Goal: Transaction & Acquisition: Purchase product/service

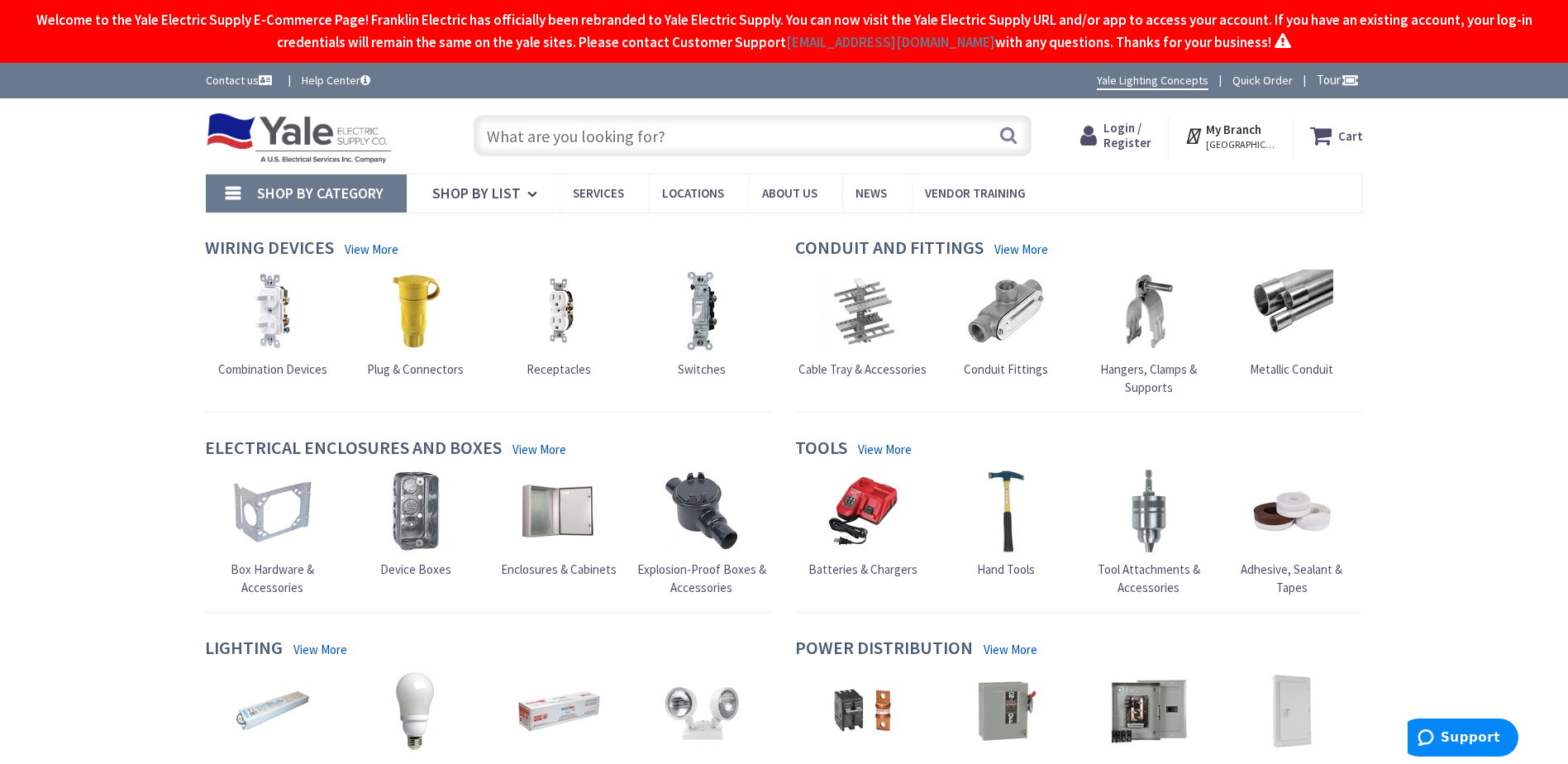
click at [1002, 308] on img at bounding box center [1006, 311] width 82 height 82
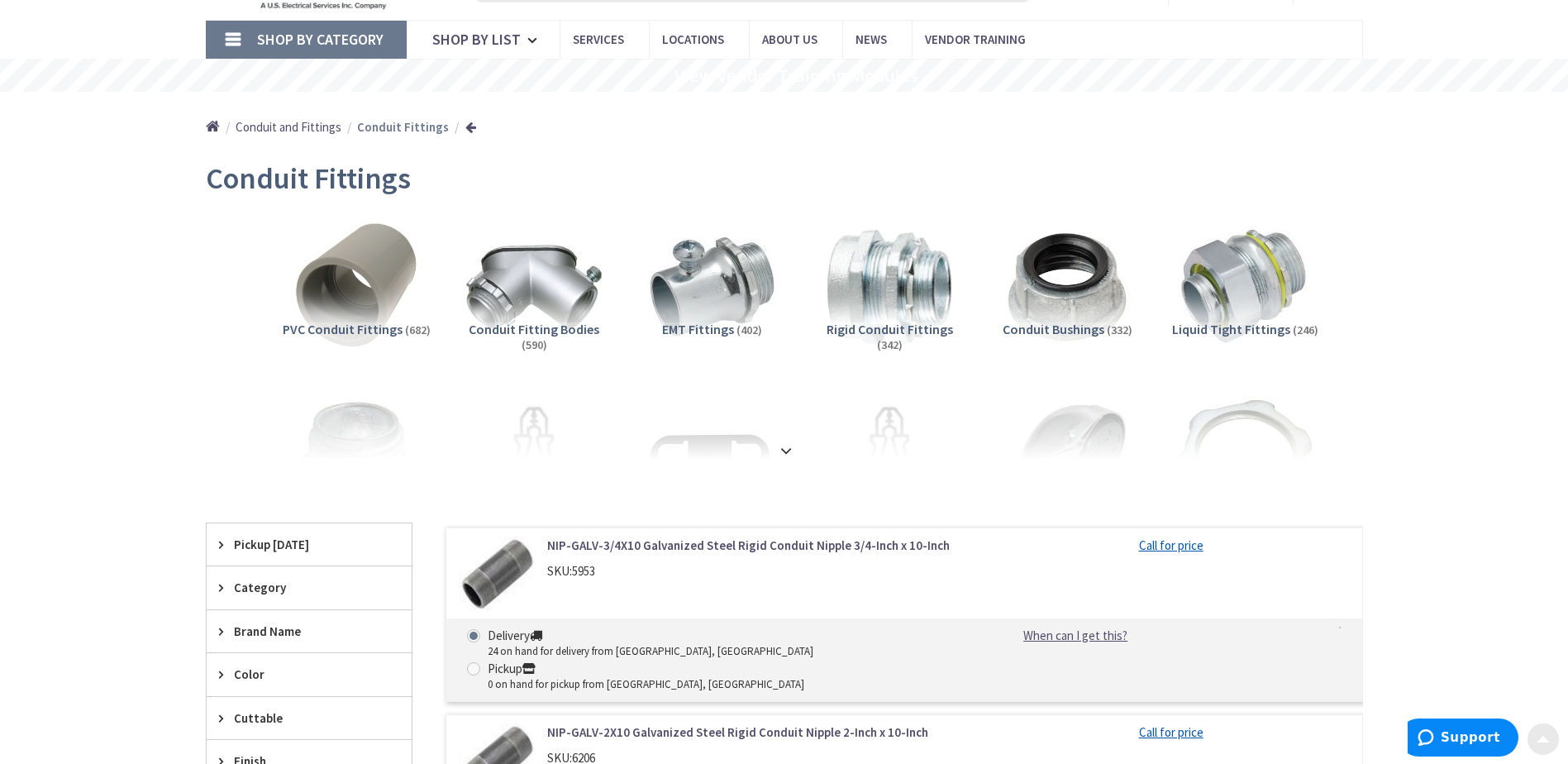
scroll to position [93, 0]
click at [779, 448] on strong at bounding box center [785, 448] width 20 height 18
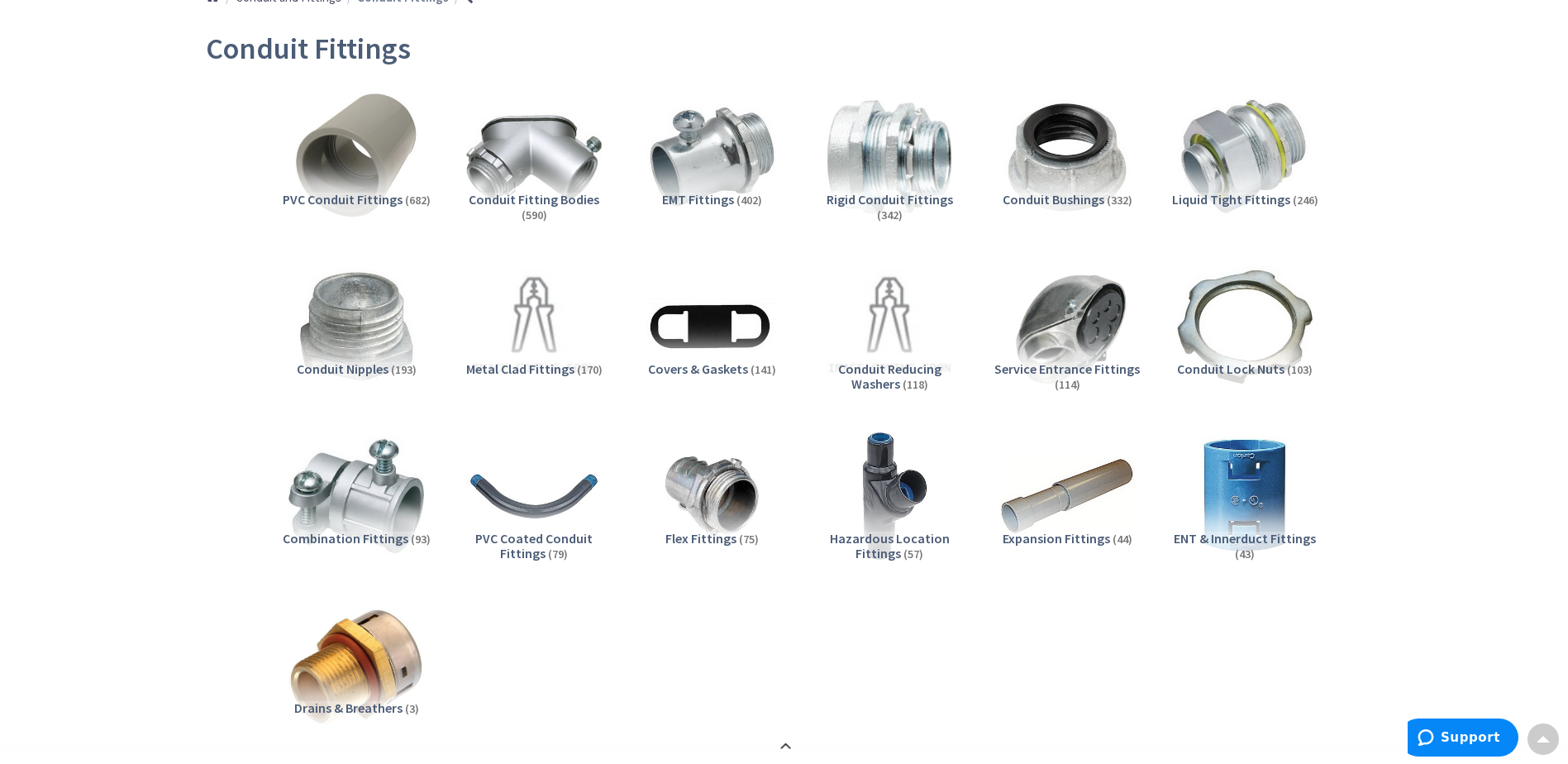
scroll to position [124, 0]
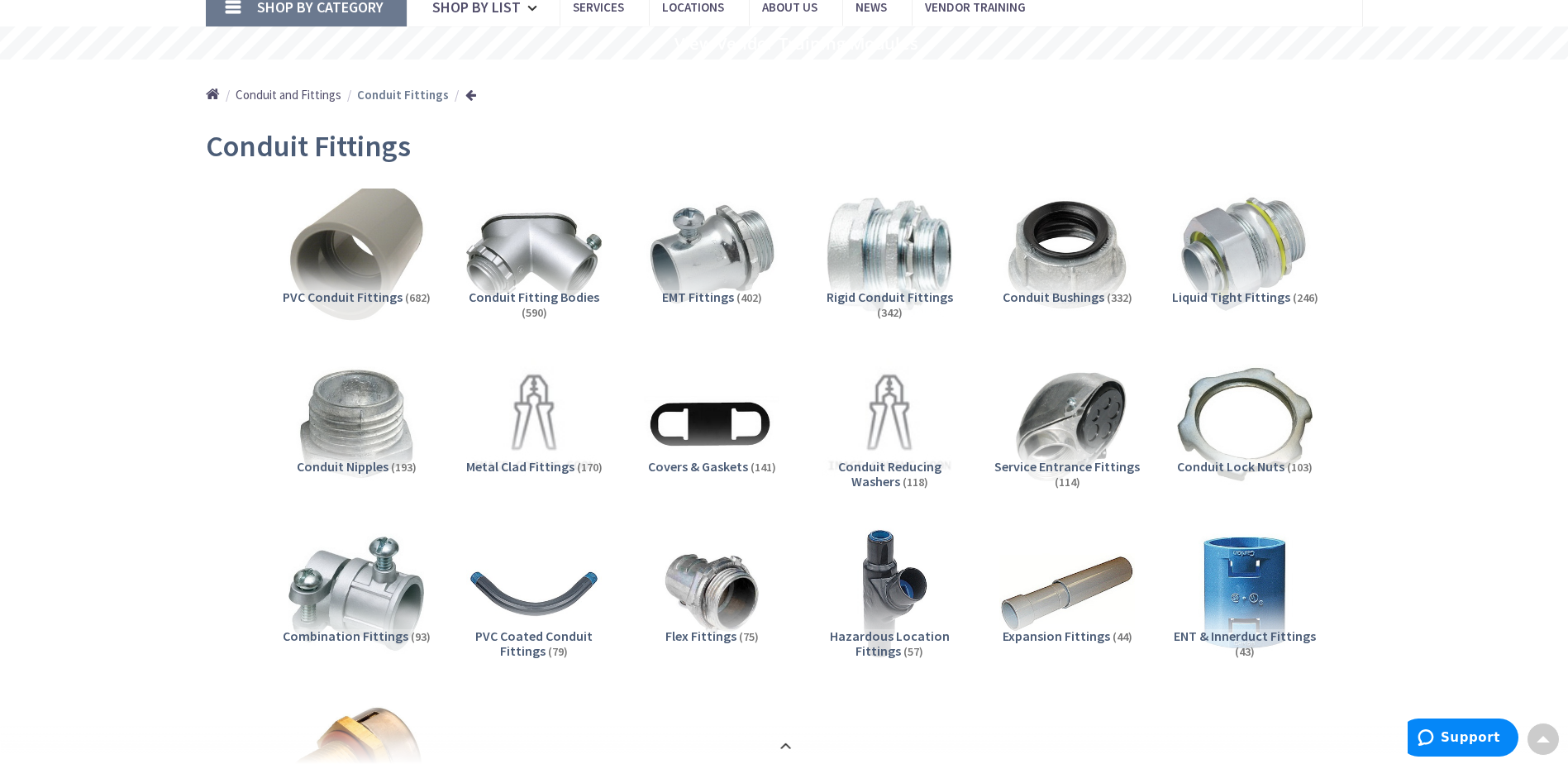
click at [353, 237] on img at bounding box center [356, 256] width 150 height 150
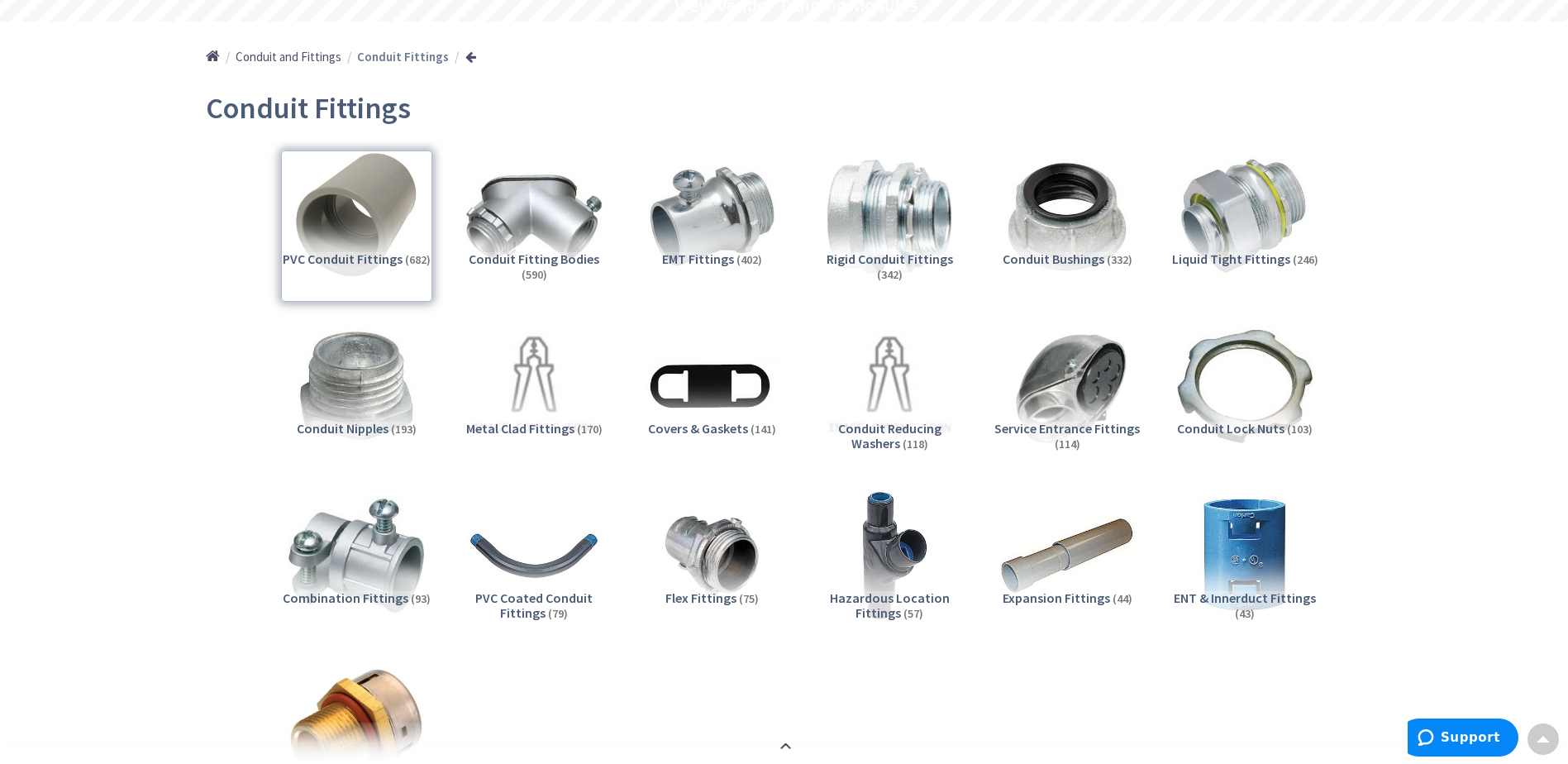
scroll to position [152, 0]
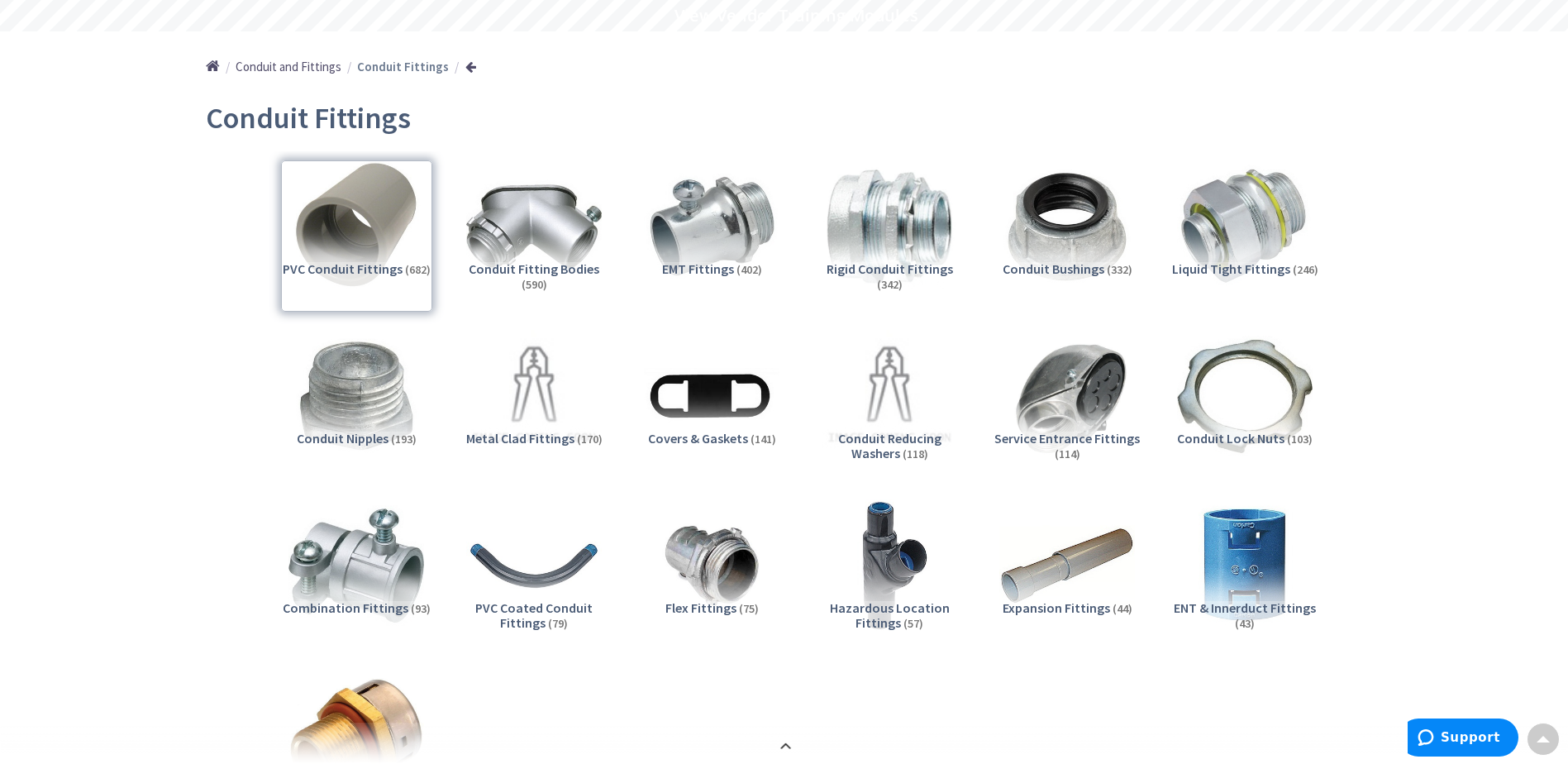
click at [239, 431] on div "PVC Conduit Fittings (682) Conduit Fitting Bodies (590) EMT Fittings (402) Rigi…" at bounding box center [784, 494] width 1100 height 686
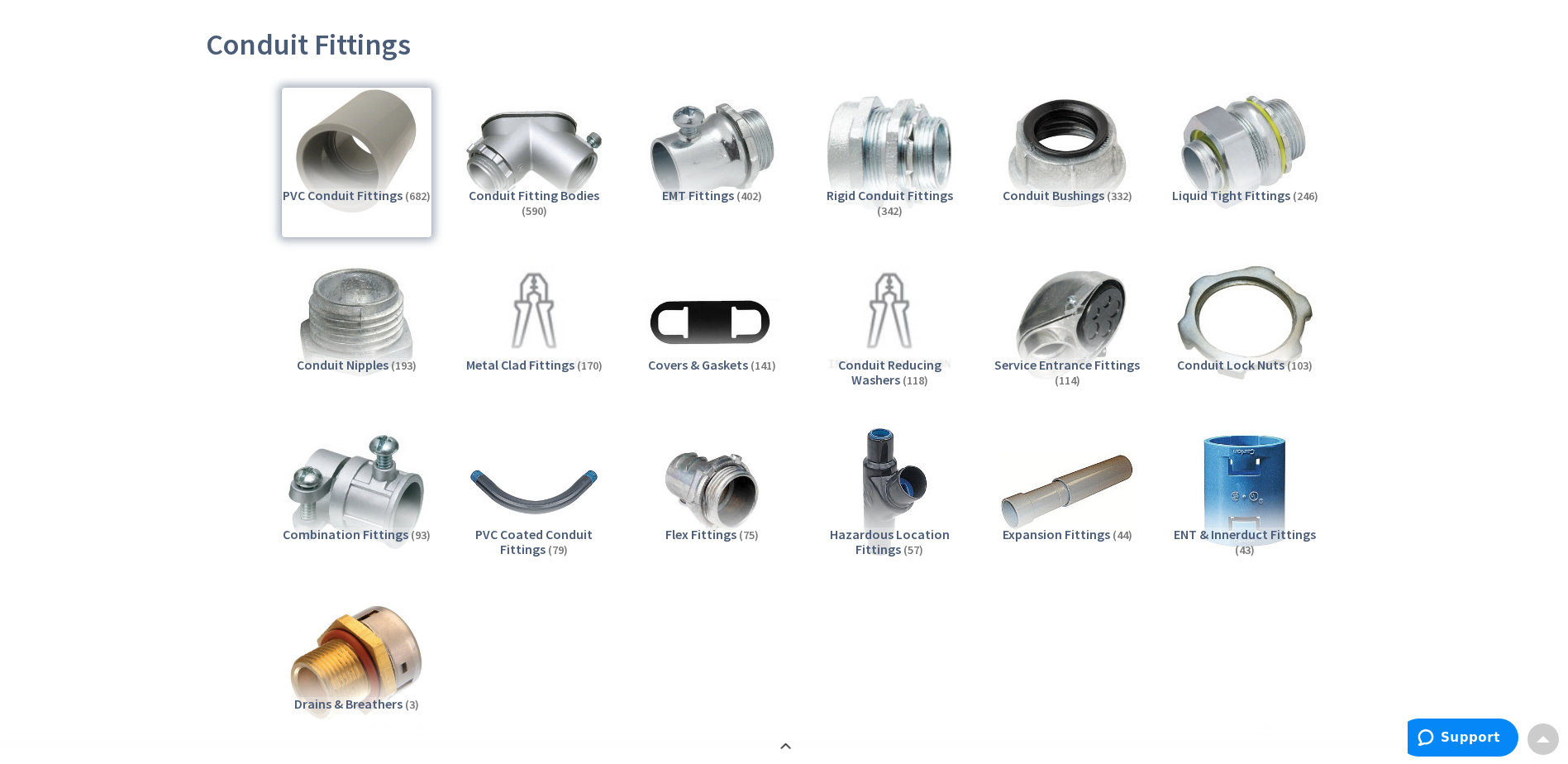
scroll to position [231, 0]
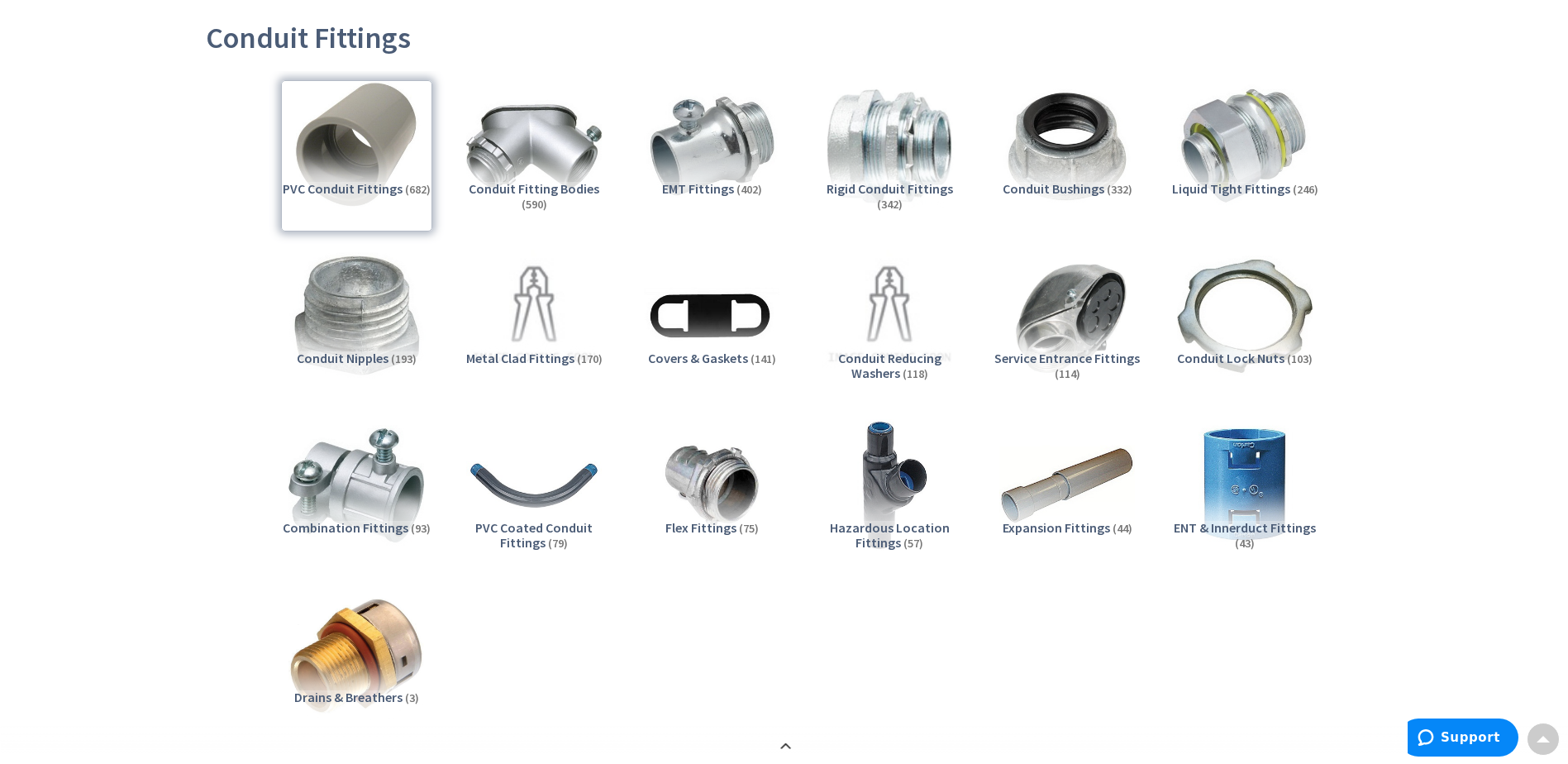
click at [385, 303] on img at bounding box center [356, 316] width 150 height 150
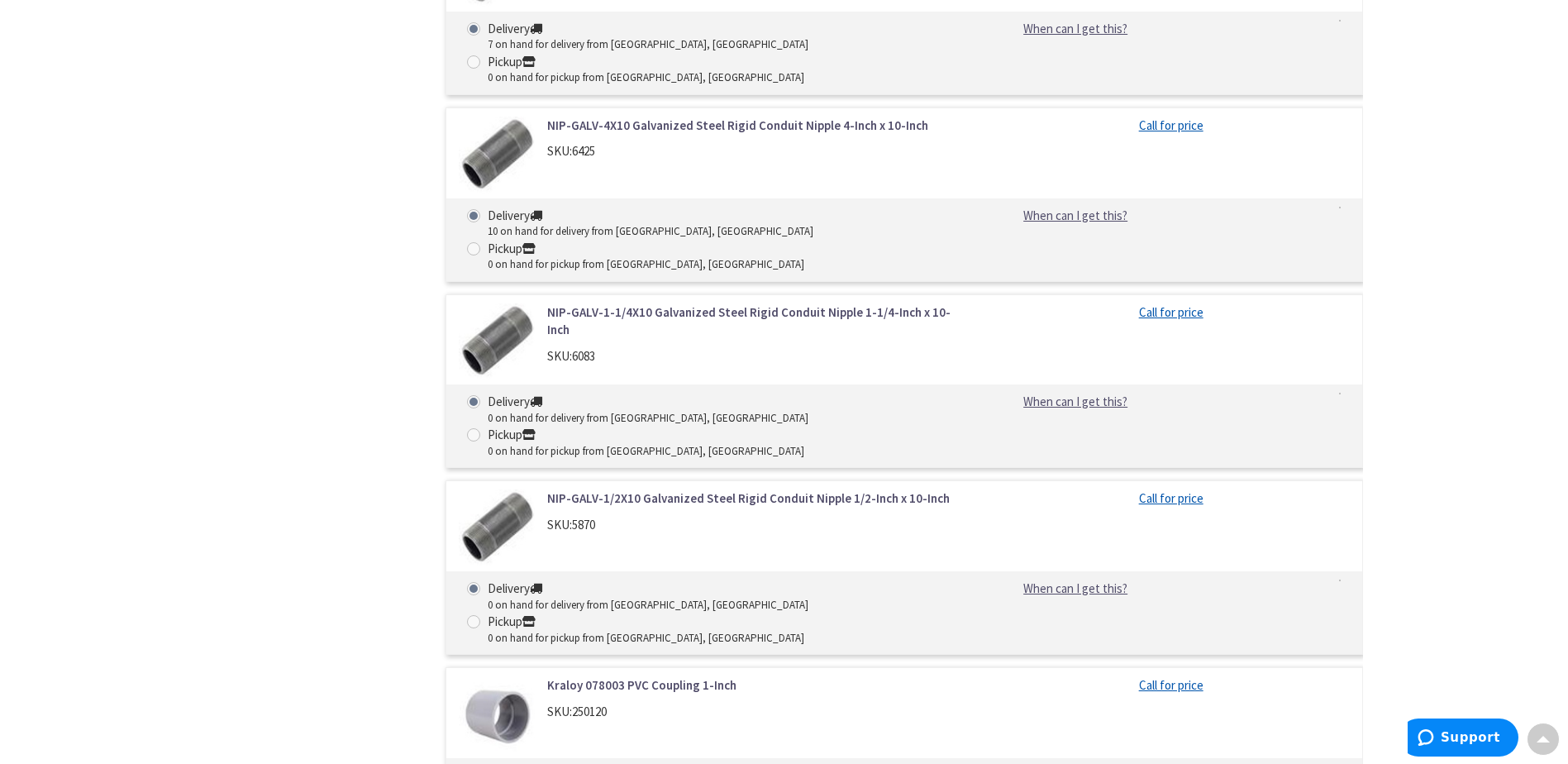
scroll to position [1904, 0]
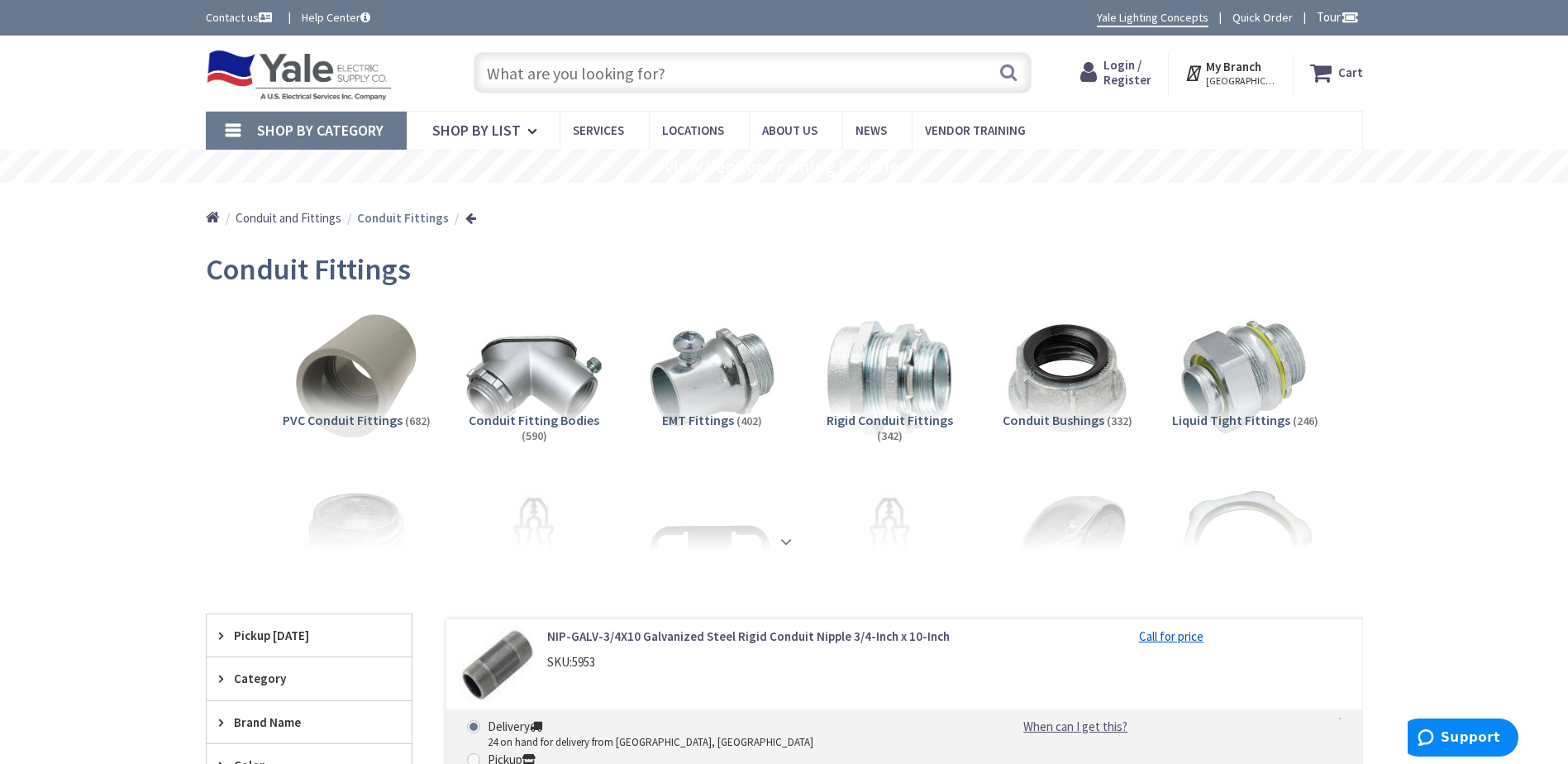
click at [778, 540] on strong at bounding box center [785, 541] width 20 height 18
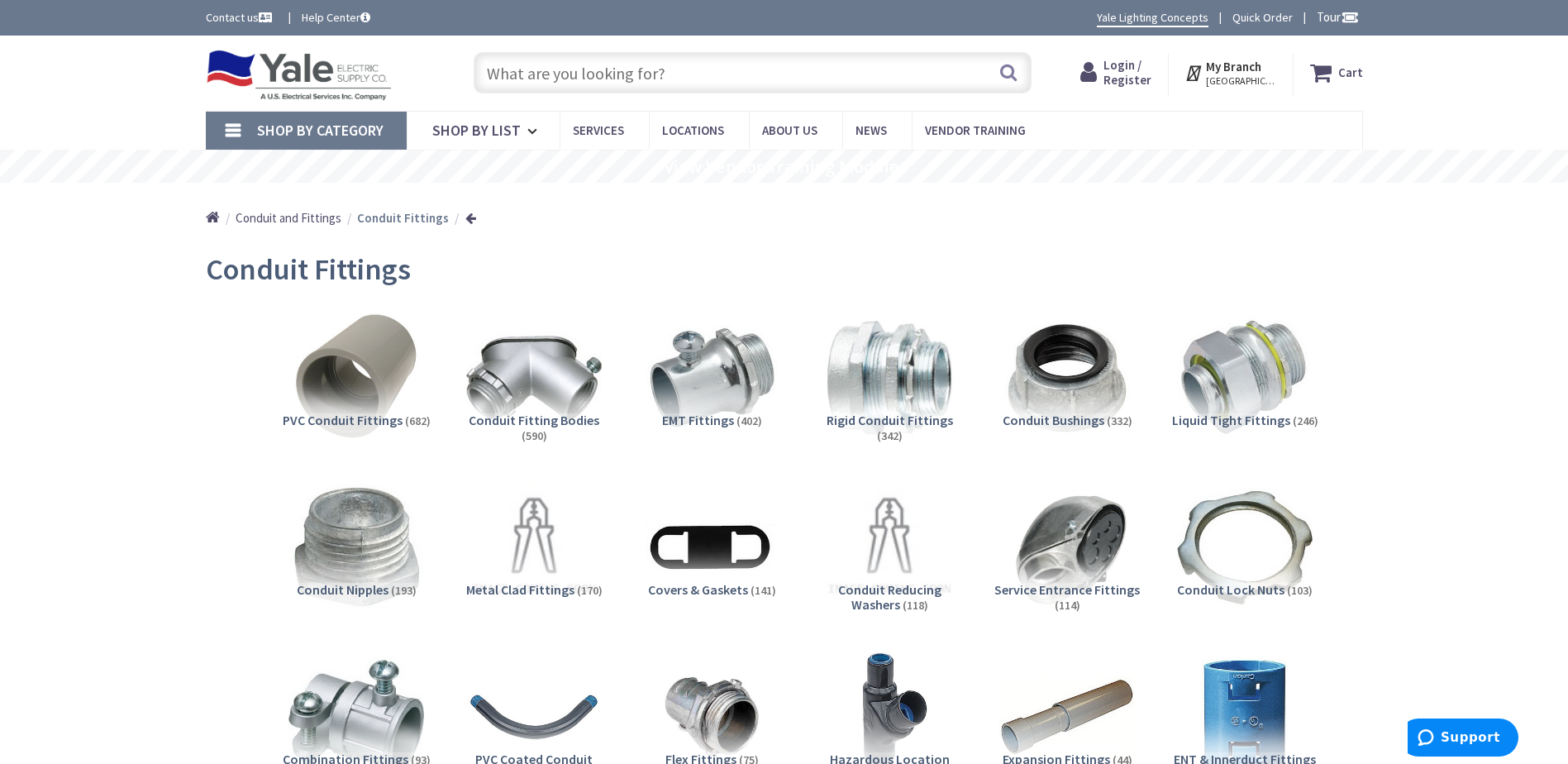
click at [360, 550] on img at bounding box center [356, 548] width 150 height 150
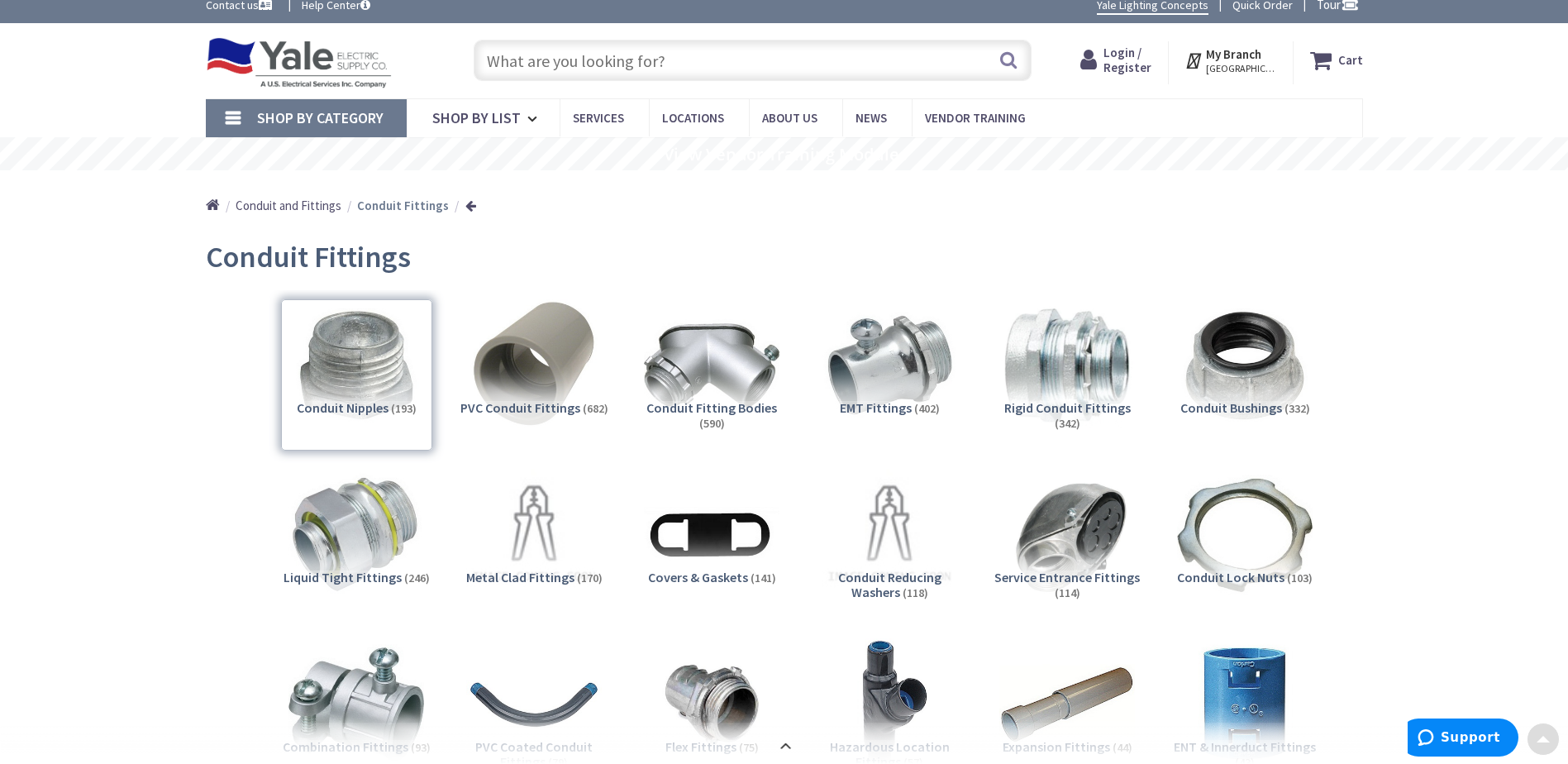
scroll to position [10, 0]
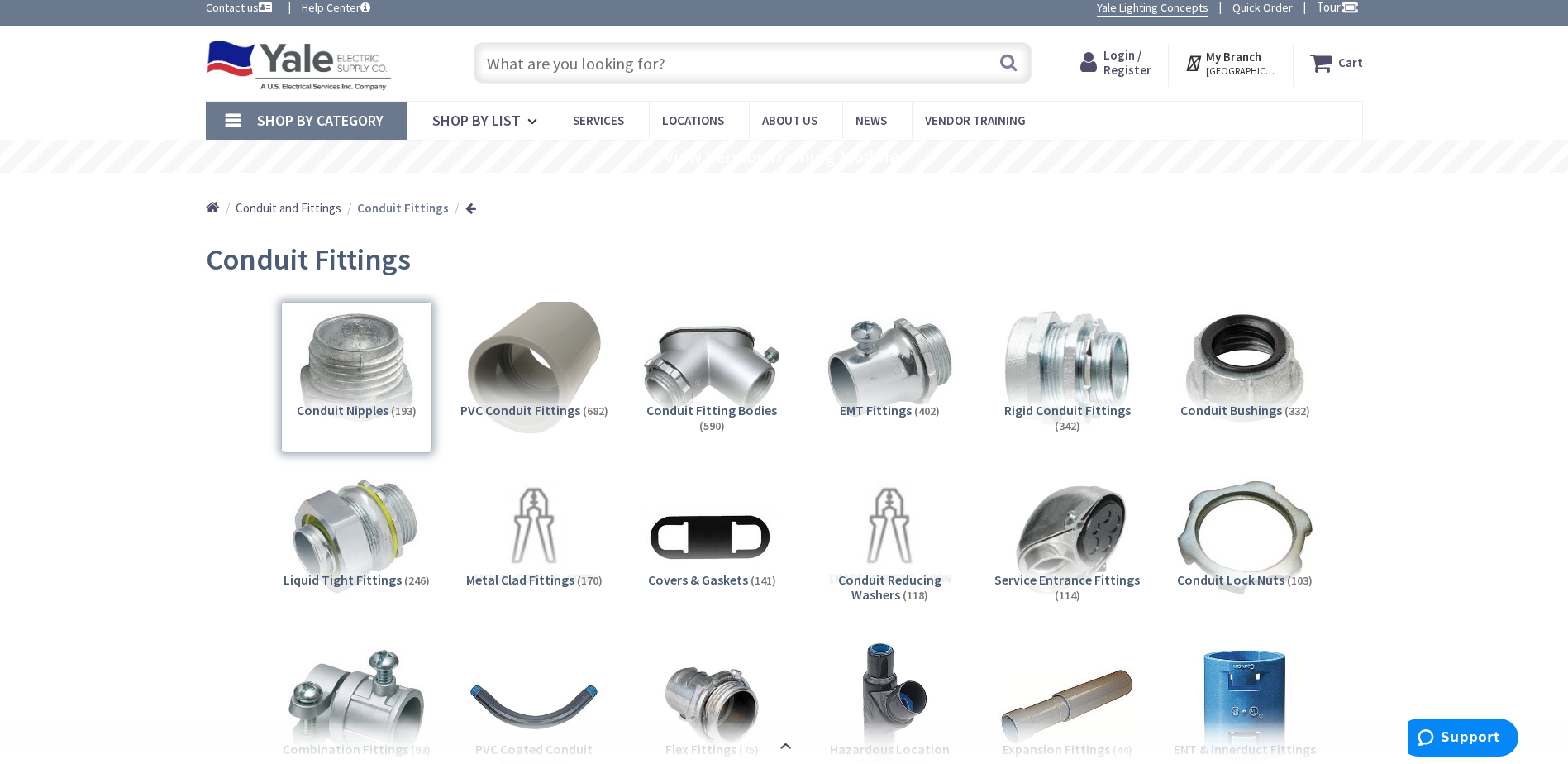
click at [555, 362] on img at bounding box center [534, 369] width 150 height 150
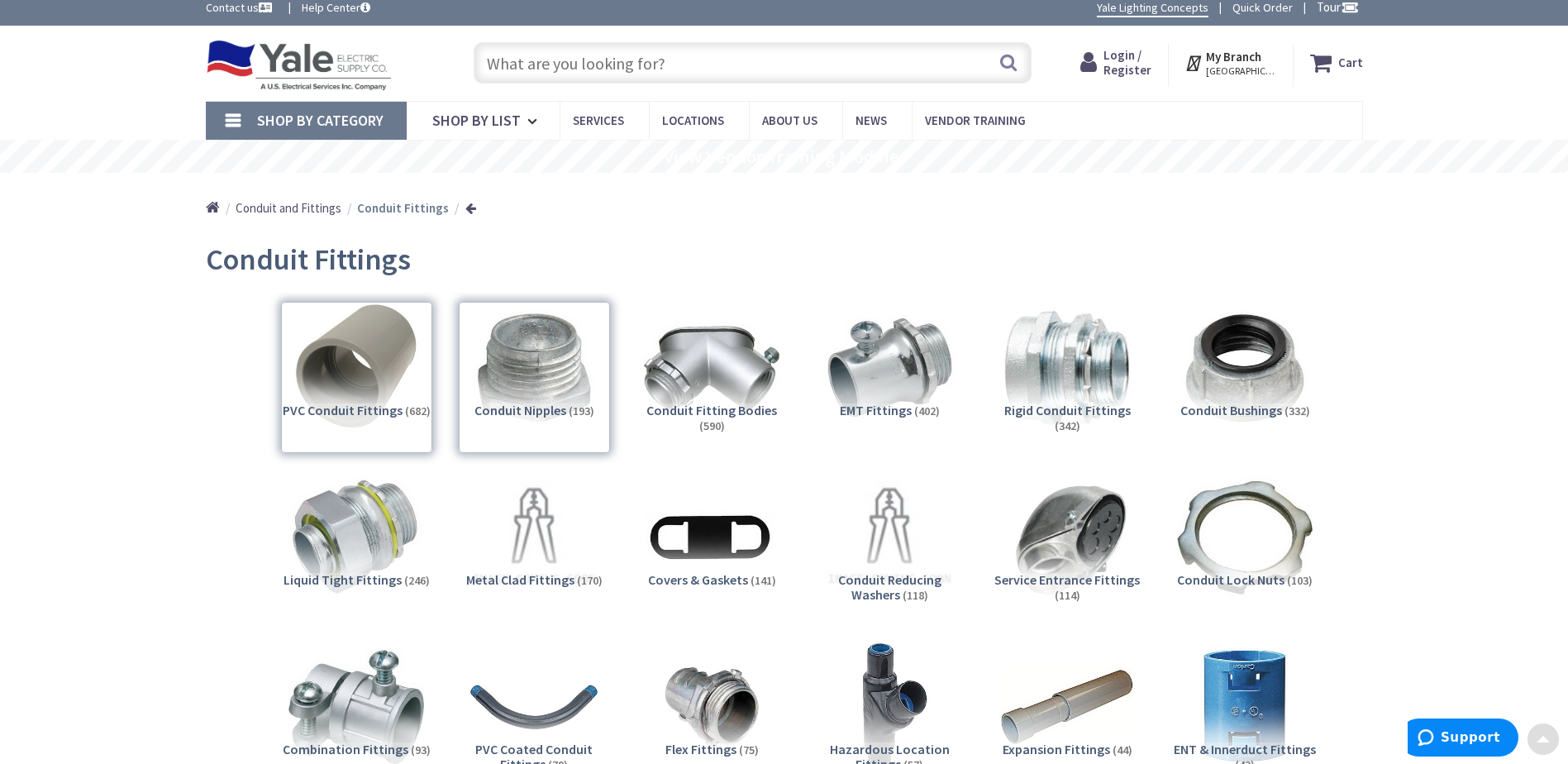
scroll to position [1022, 0]
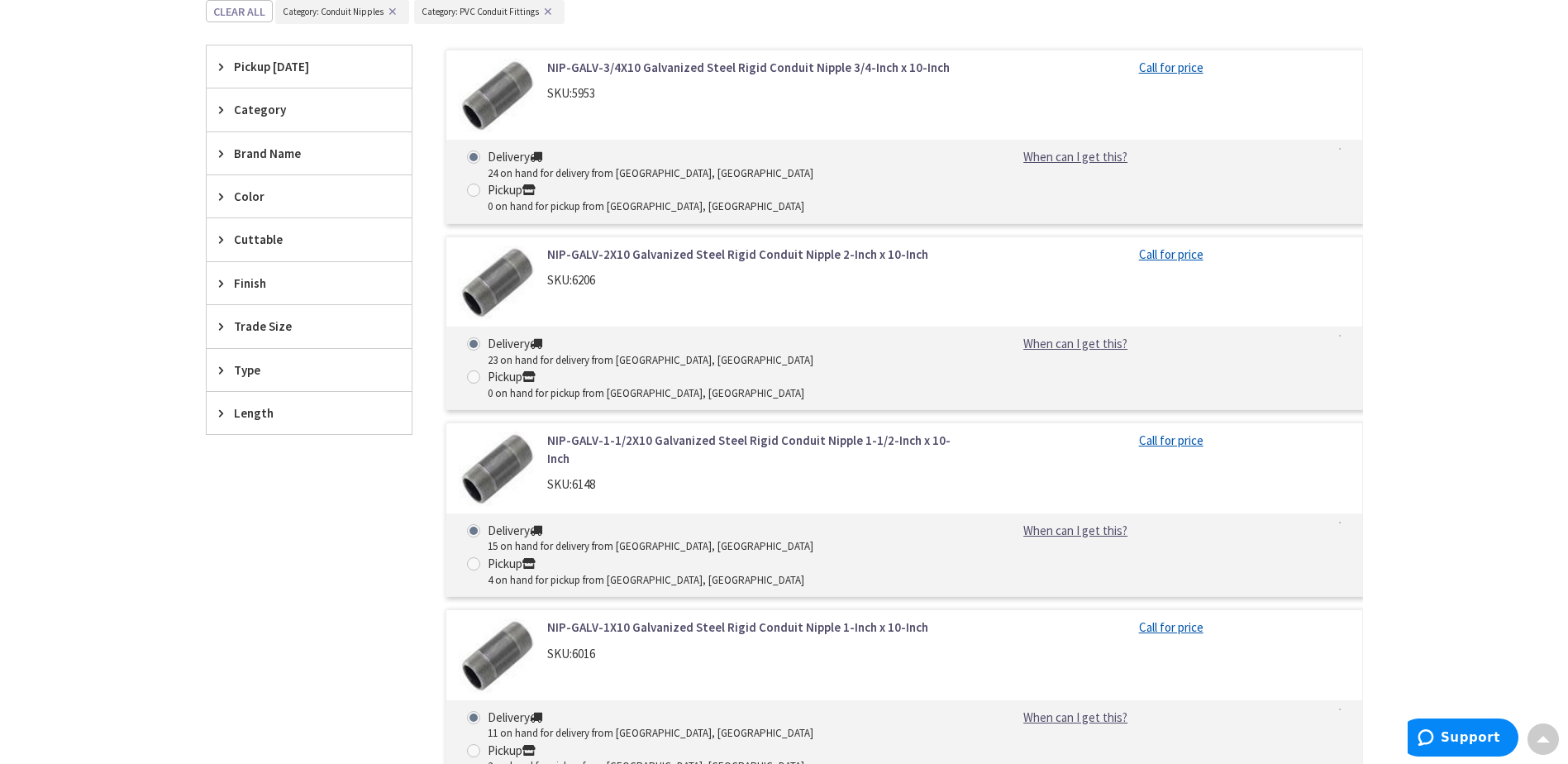
click at [327, 560] on div "Filters 875 items Pickup [DATE] [GEOGRAPHIC_DATA], [GEOGRAPHIC_DATA] (0 mi) (12…" at bounding box center [309, 512] width 207 height 933
